Goal: Information Seeking & Learning: Learn about a topic

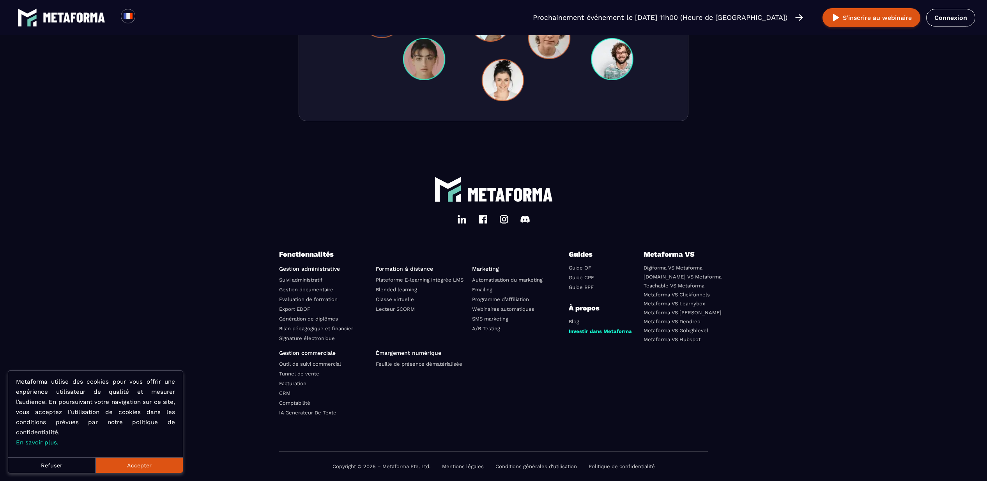
scroll to position [2580, 0]
click at [403, 282] on link "Plateforme E-learning intégrée LMS" at bounding box center [420, 280] width 88 height 6
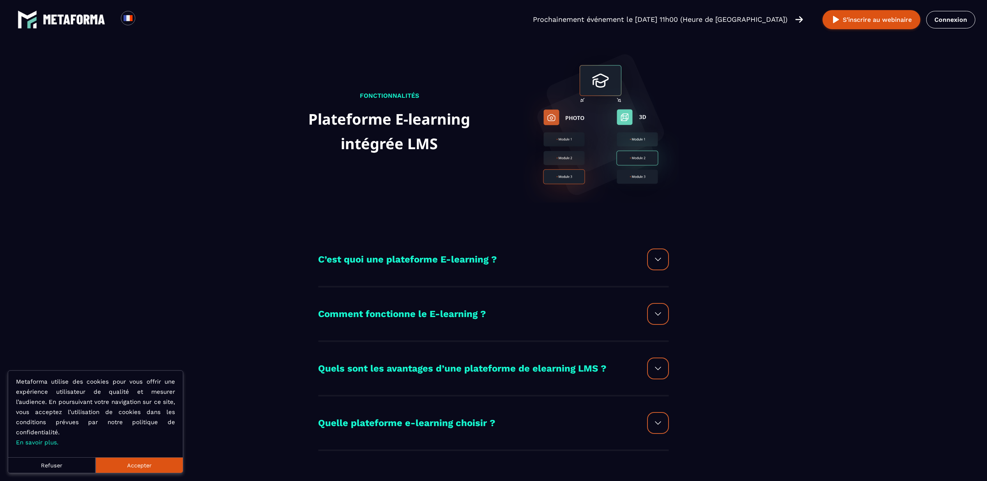
click at [387, 262] on h2 "C’est quoi une plateforme E-learning ?" at bounding box center [407, 260] width 179 height 16
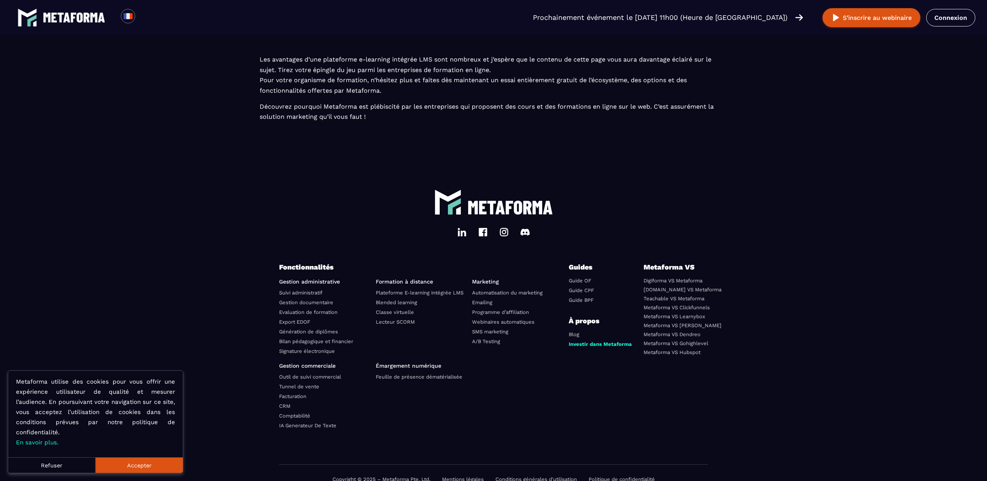
scroll to position [950, 0]
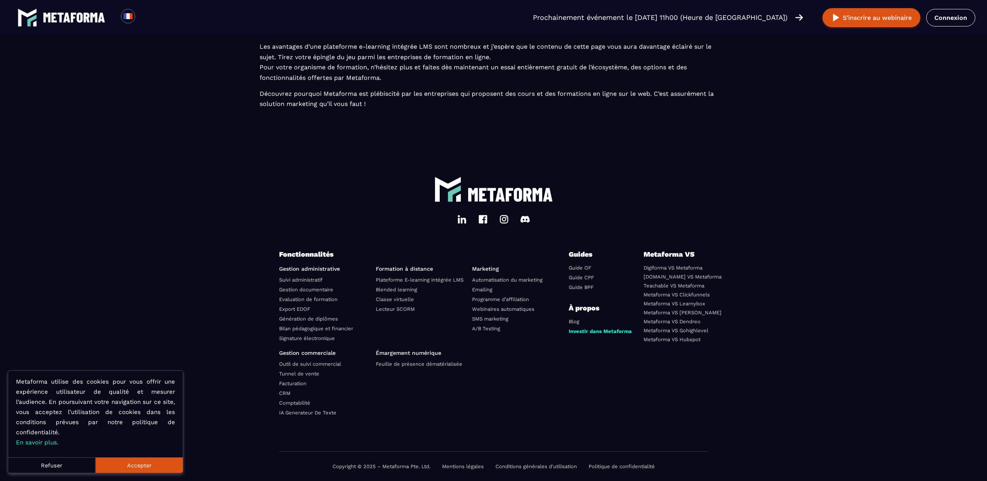
click at [672, 313] on link "Metaforma VS [PERSON_NAME]" at bounding box center [683, 313] width 78 height 6
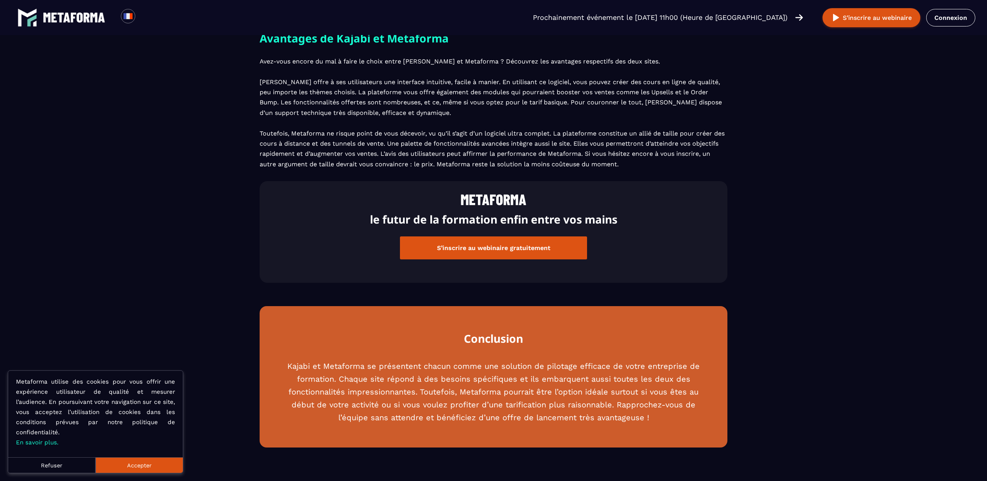
scroll to position [1992, 0]
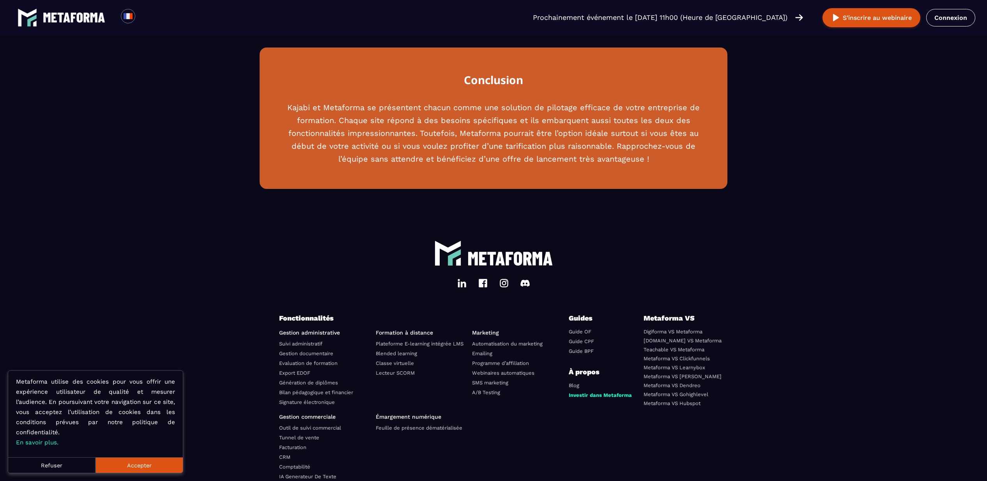
click at [524, 347] on link "Automatisation du marketing" at bounding box center [507, 344] width 71 height 6
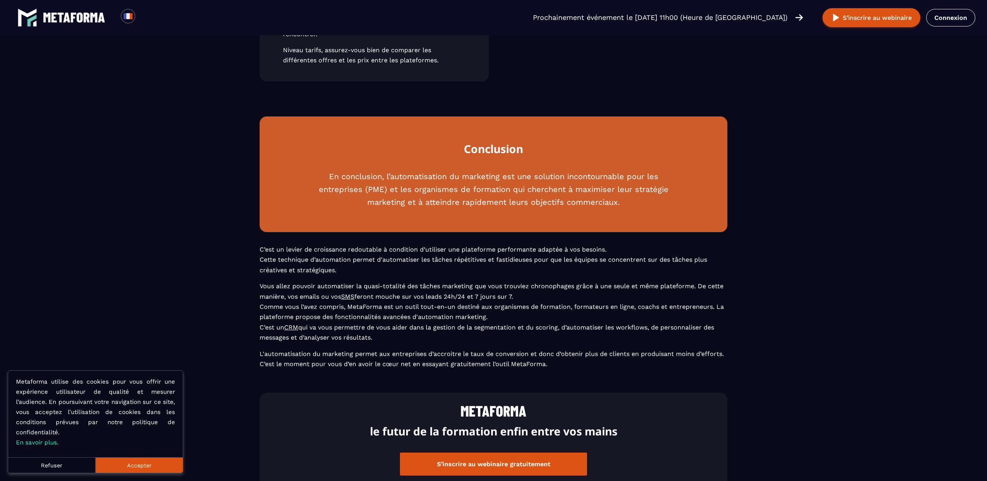
scroll to position [2141, 0]
